Goal: Task Accomplishment & Management: Complete application form

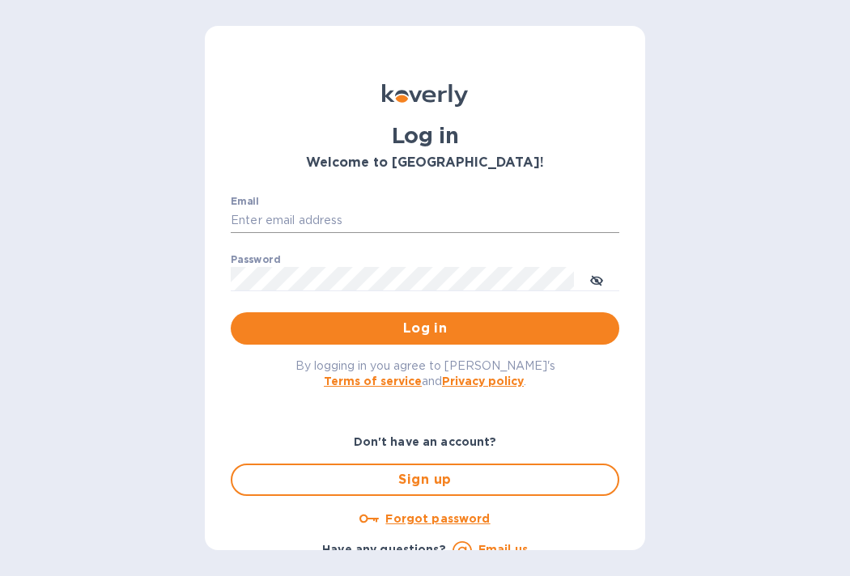
click at [277, 224] on input "Email" at bounding box center [425, 221] width 389 height 24
type input "[EMAIL_ADDRESS][DOMAIN_NAME]"
click at [481, 332] on span "Log in" at bounding box center [425, 328] width 363 height 19
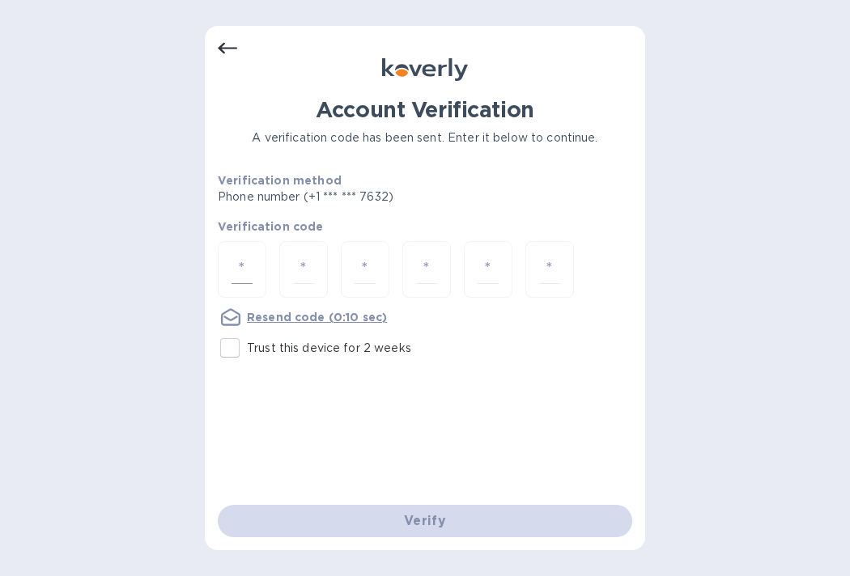
click at [248, 275] on input "number" at bounding box center [242, 270] width 21 height 30
type input "7"
type input "1"
type input "0"
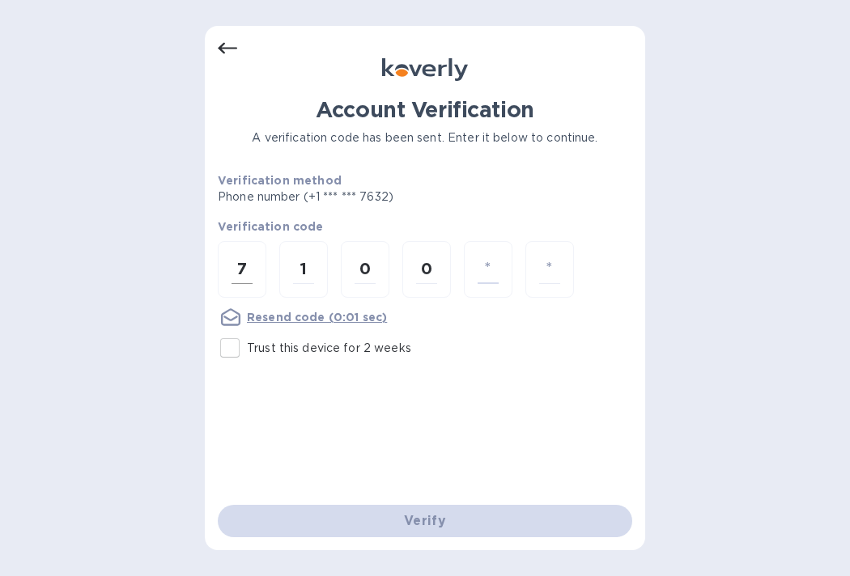
type input "1"
type input "3"
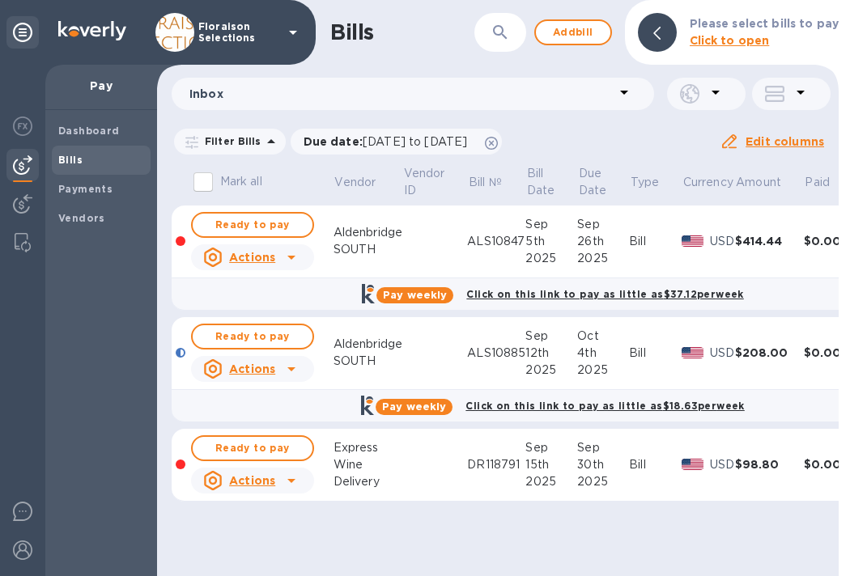
click at [127, 309] on div "Dashboard Bills Payments Vendors" at bounding box center [101, 343] width 112 height 466
click at [571, 28] on span "Add bill" at bounding box center [573, 32] width 49 height 19
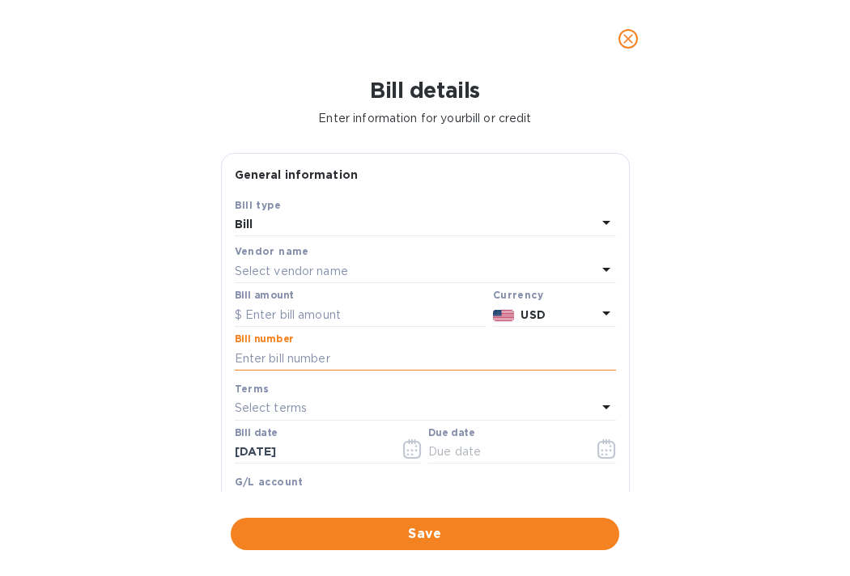
click at [310, 359] on input "text" at bounding box center [425, 359] width 381 height 24
paste input "466526"
type input "466526"
click at [298, 272] on p "Select vendor name" at bounding box center [291, 271] width 113 height 17
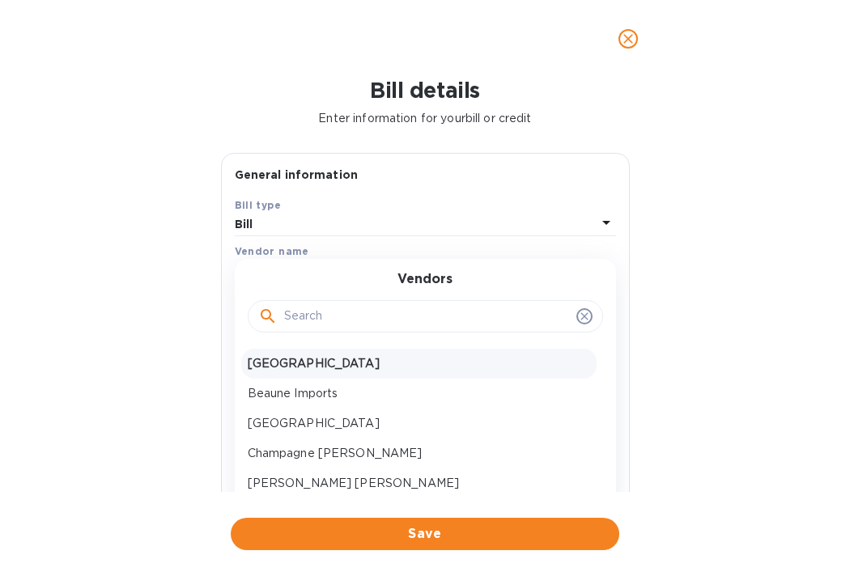
click at [323, 360] on p "Aldenbridge SOUTH" at bounding box center [419, 363] width 342 height 17
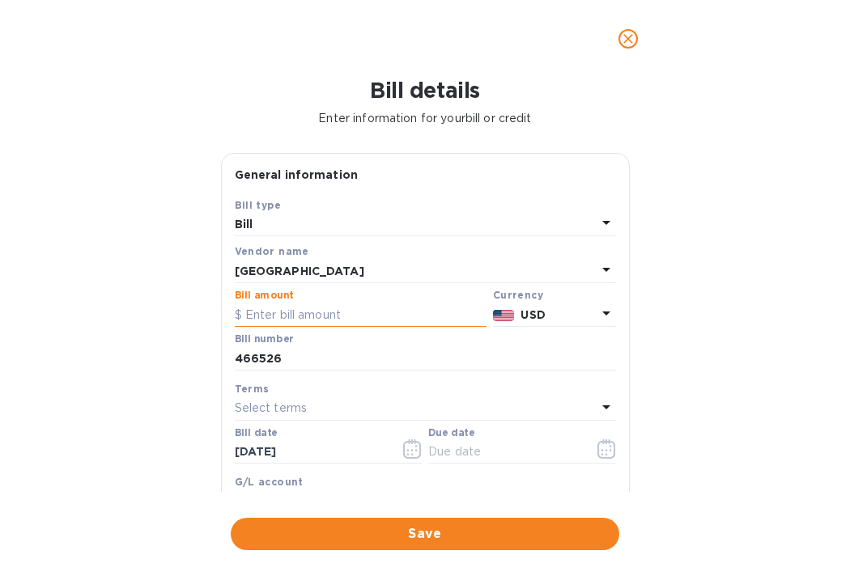
click at [282, 308] on input "text" at bounding box center [361, 315] width 252 height 24
type input "21.76"
click at [167, 393] on div "Bill details Enter information for your bill or credit General information Save…" at bounding box center [425, 327] width 850 height 499
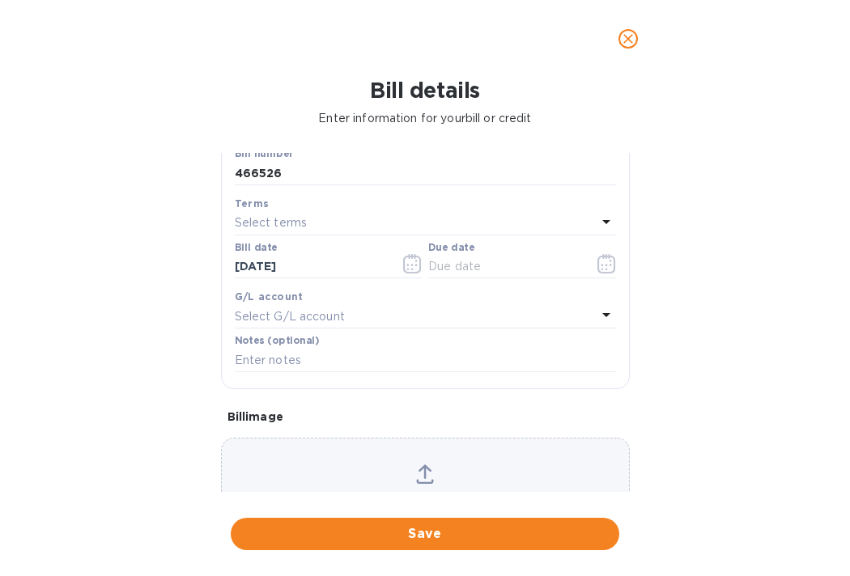
scroll to position [192, 0]
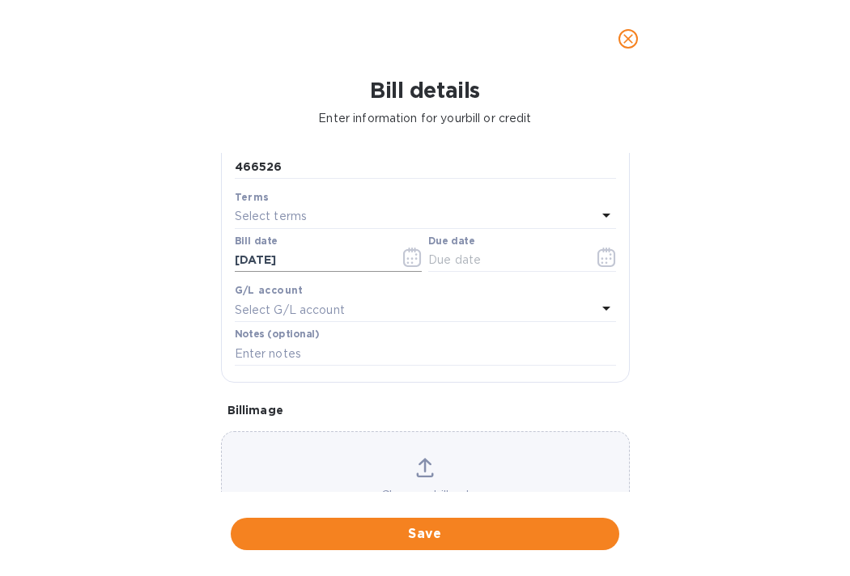
click at [412, 263] on icon "button" at bounding box center [412, 257] width 19 height 19
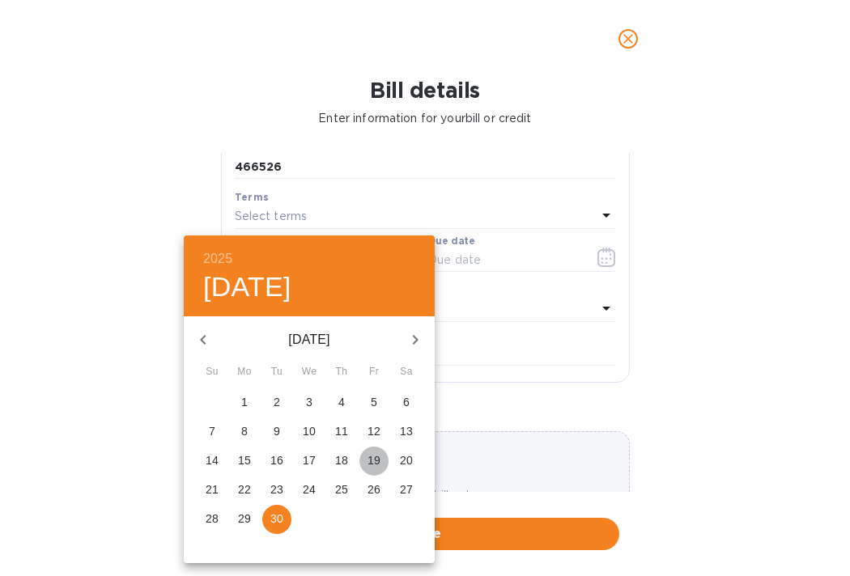
click at [377, 463] on p "19" at bounding box center [374, 461] width 13 height 16
type input "09/19/2025"
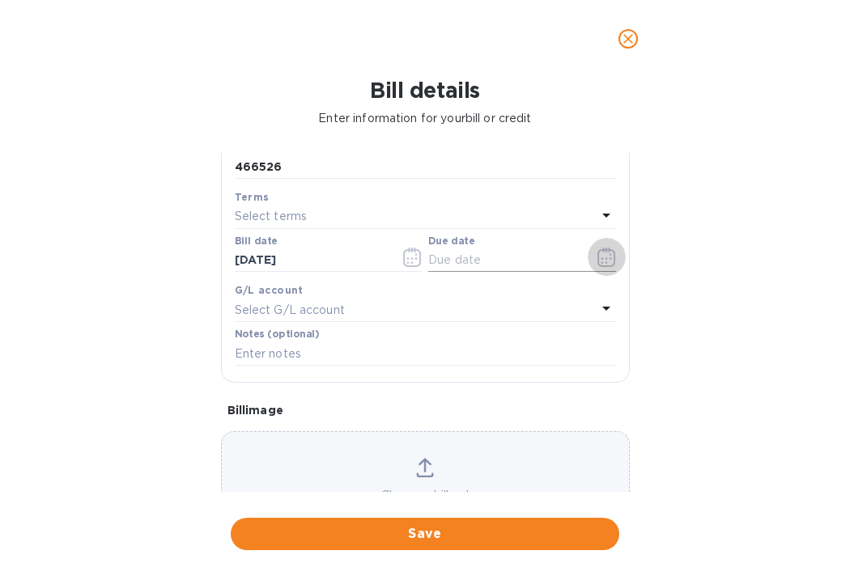
click at [598, 256] on icon "button" at bounding box center [607, 257] width 19 height 19
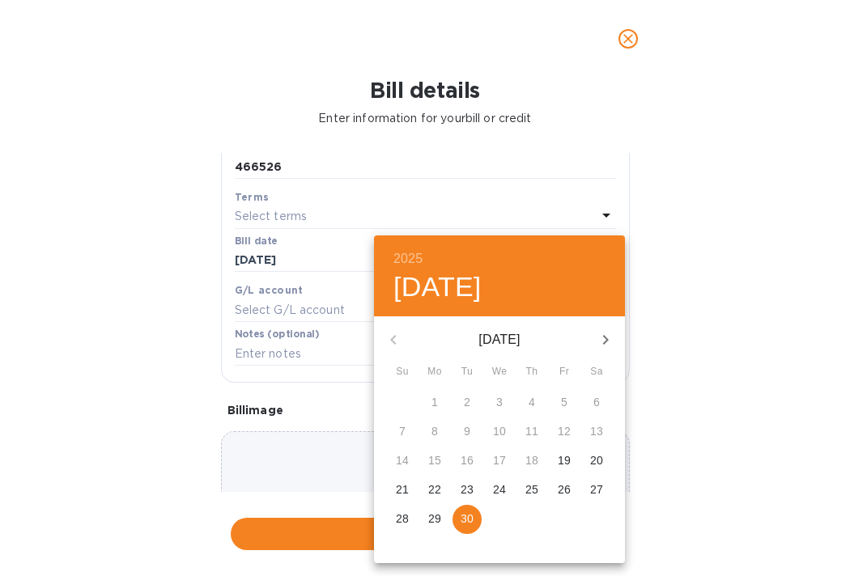
click at [610, 336] on icon "button" at bounding box center [605, 339] width 19 height 19
click at [598, 428] on p "11" at bounding box center [596, 431] width 13 height 16
type input "10/11/2025"
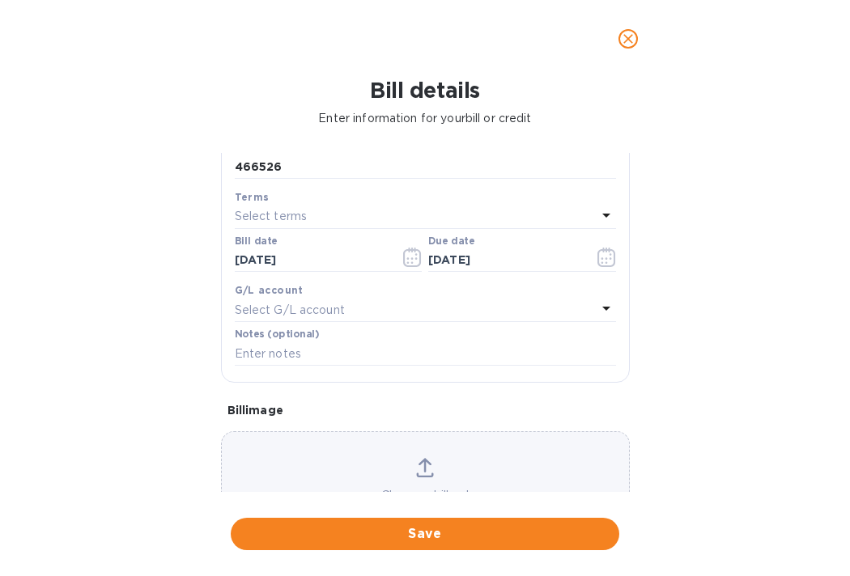
scroll to position [269, 0]
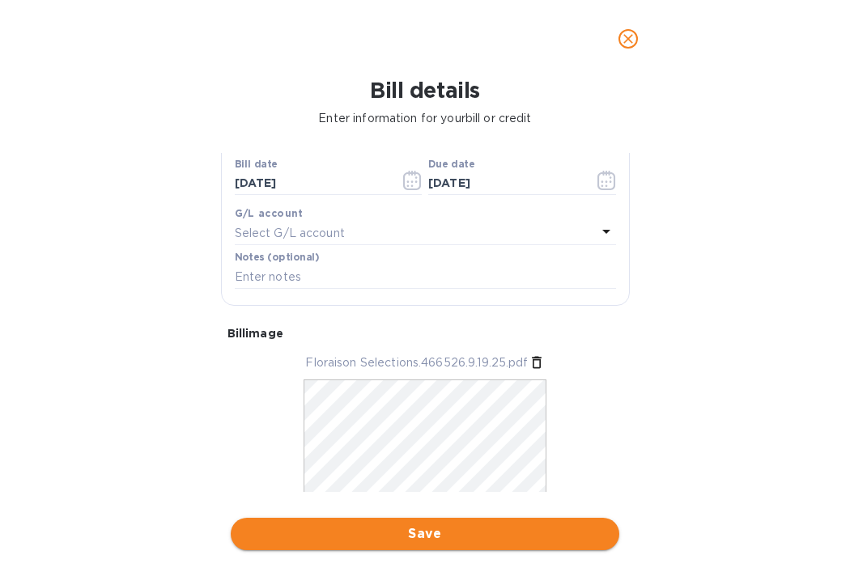
click at [381, 535] on span "Save" at bounding box center [425, 534] width 363 height 19
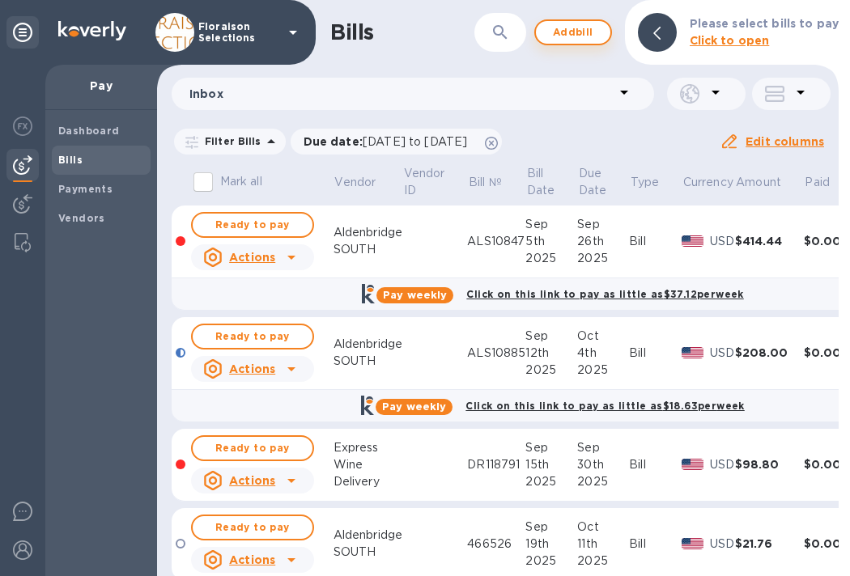
click at [585, 36] on span "Add bill" at bounding box center [573, 32] width 49 height 19
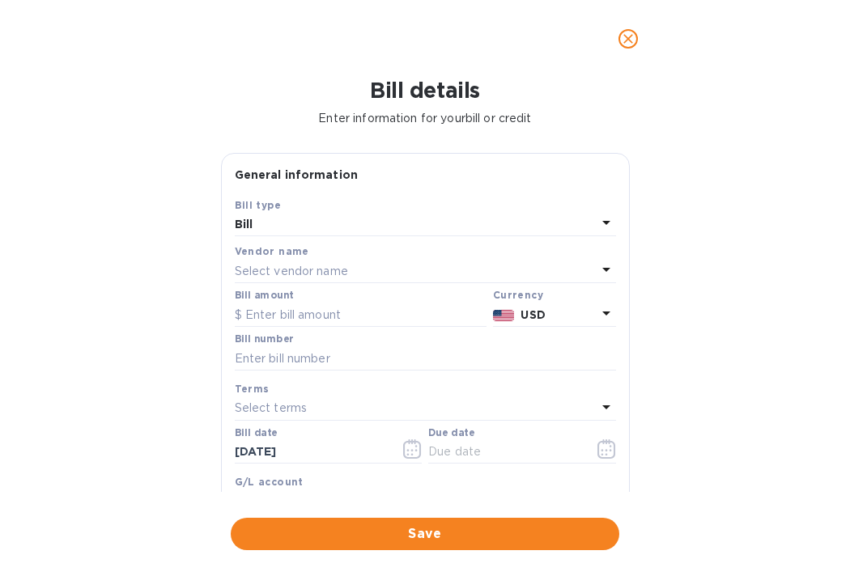
click at [283, 274] on p "Select vendor name" at bounding box center [291, 271] width 113 height 17
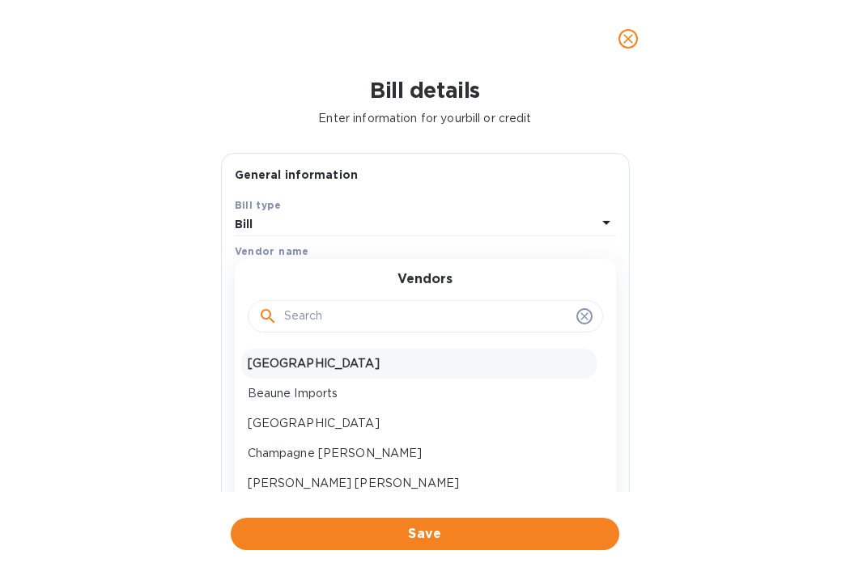
click at [298, 372] on p "Aldenbridge SOUTH" at bounding box center [419, 363] width 342 height 17
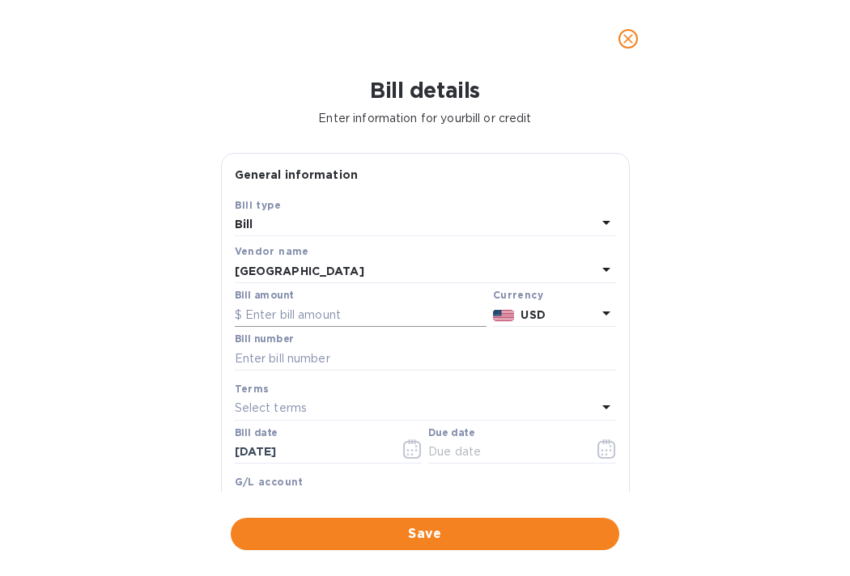
click at [320, 325] on input "text" at bounding box center [361, 315] width 252 height 24
type input "240.00"
click at [261, 359] on input "text" at bounding box center [425, 359] width 381 height 24
paste input "ALS10919"
type input "ALS10919"
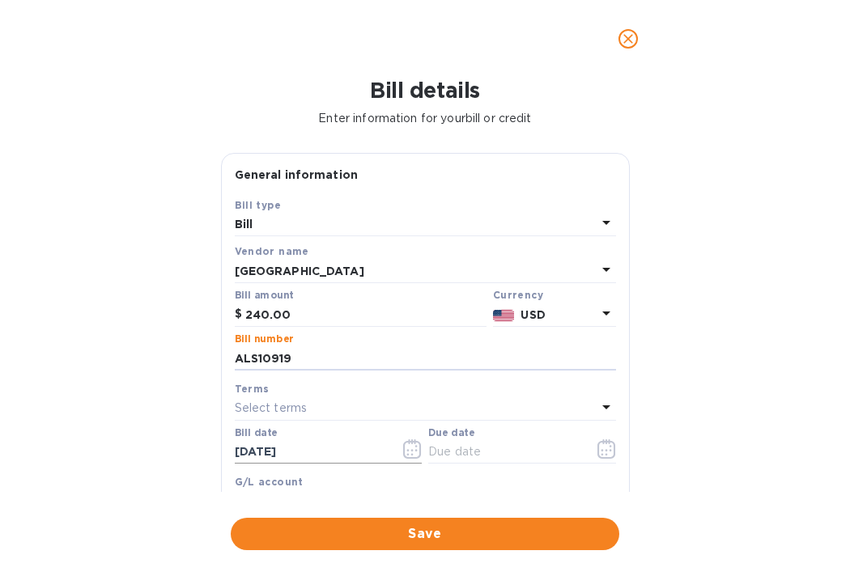
click at [403, 447] on icon "button" at bounding box center [412, 449] width 19 height 19
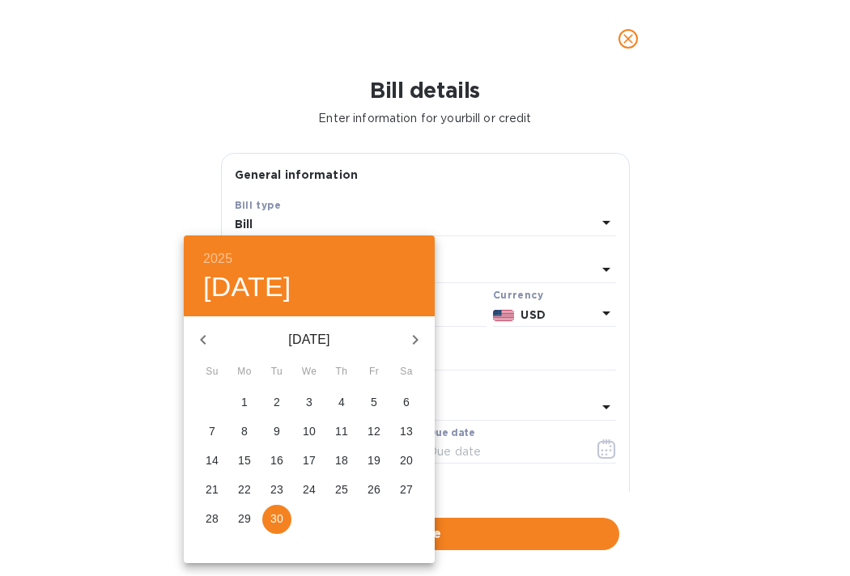
click at [379, 463] on p "19" at bounding box center [374, 461] width 13 height 16
type input "09/19/2025"
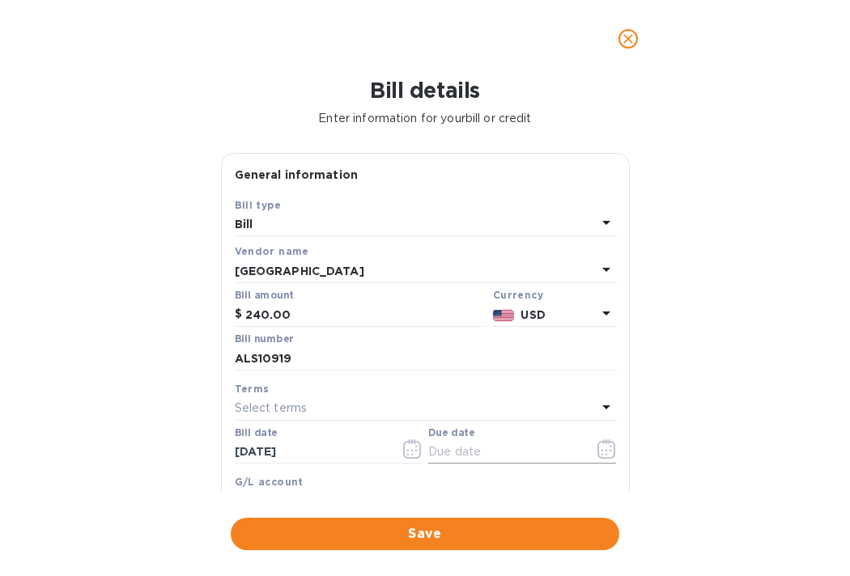
click at [486, 454] on input "text" at bounding box center [504, 452] width 153 height 24
click at [599, 449] on icon "button" at bounding box center [607, 449] width 19 height 19
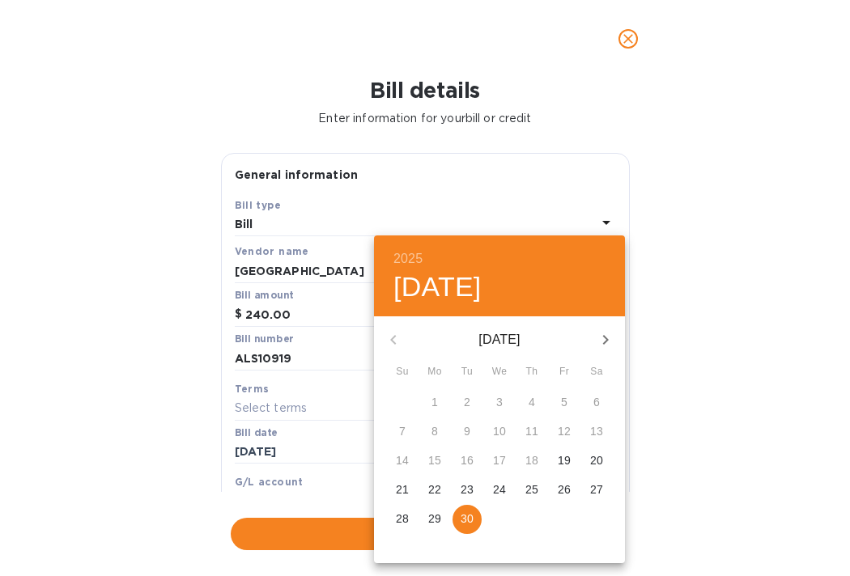
click at [606, 332] on icon "button" at bounding box center [605, 339] width 19 height 19
click at [598, 432] on p "11" at bounding box center [596, 431] width 13 height 16
type input "10/11/2025"
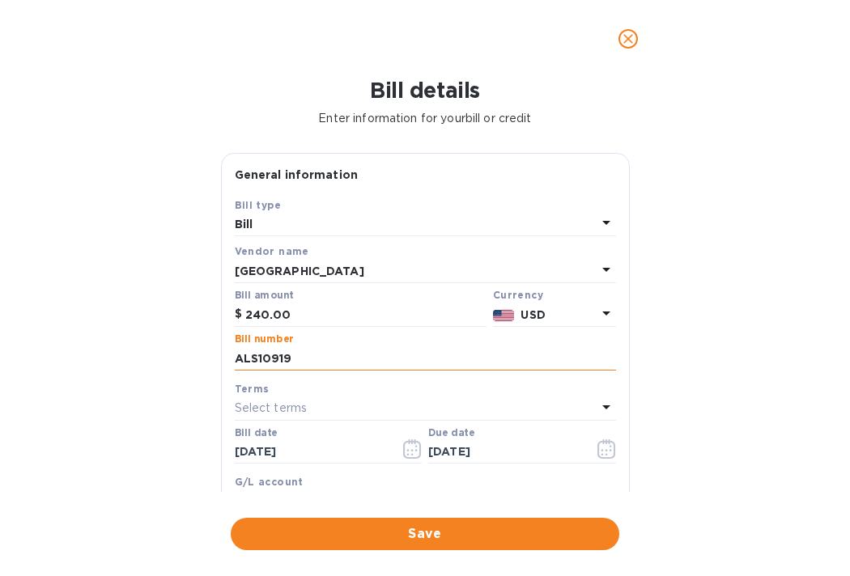
click at [402, 367] on input "ALS10919" at bounding box center [425, 359] width 381 height 24
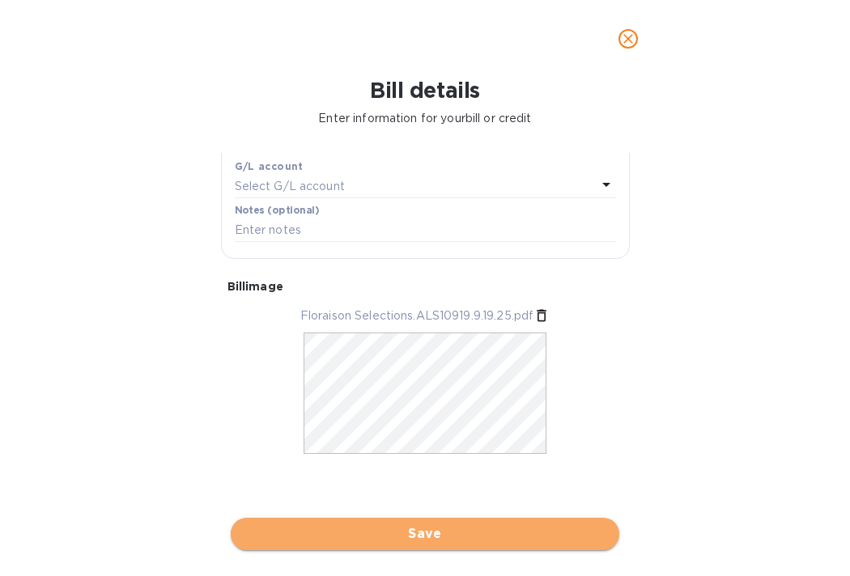
click at [398, 536] on span "Save" at bounding box center [425, 534] width 363 height 19
